Goal: Transaction & Acquisition: Purchase product/service

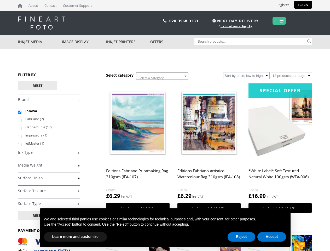
click at [162, 76] on span "Select a category" at bounding box center [151, 78] width 25 height 4
